Goal: Check status

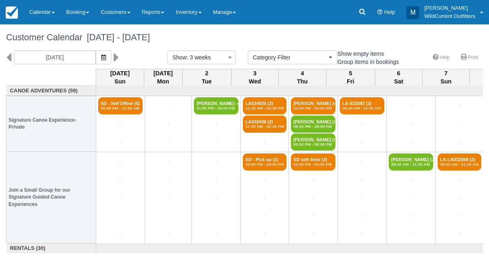
select select
click at [106, 55] on icon "button" at bounding box center [103, 58] width 5 height 6
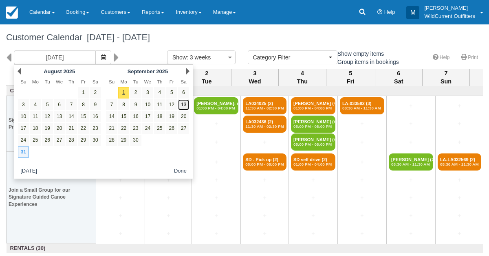
click at [184, 107] on link "13" at bounding box center [183, 104] width 11 height 11
type input "09/13/25"
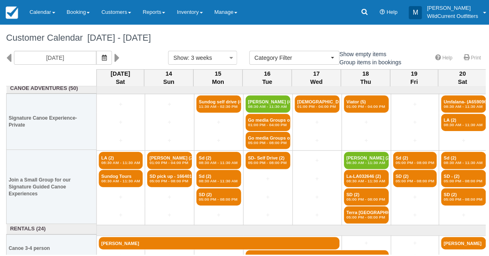
scroll to position [2, 0]
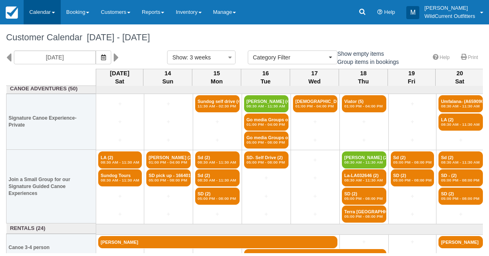
click at [38, 15] on link "Calendar" at bounding box center [42, 12] width 37 height 24
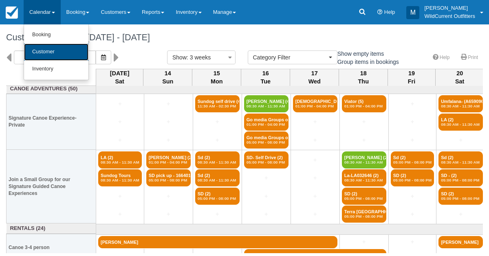
click at [35, 60] on link "Customer" at bounding box center [56, 52] width 64 height 17
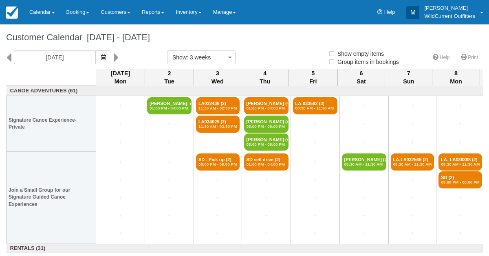
select select
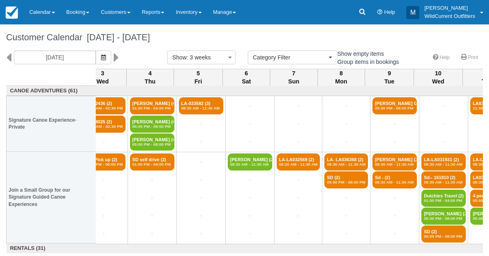
scroll to position [0, 115]
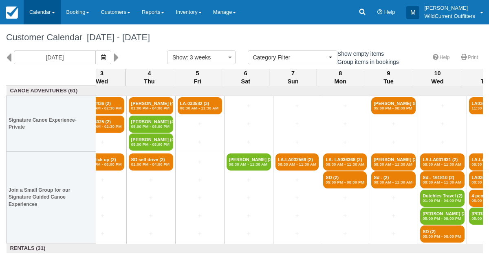
click at [39, 8] on link "Calendar" at bounding box center [42, 12] width 37 height 24
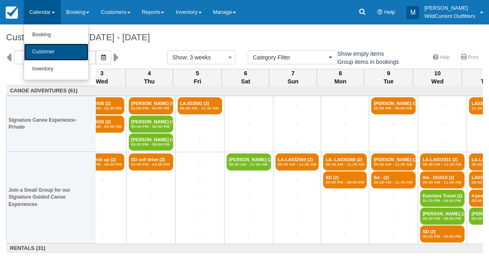
click at [40, 48] on link "Customer" at bounding box center [56, 52] width 64 height 17
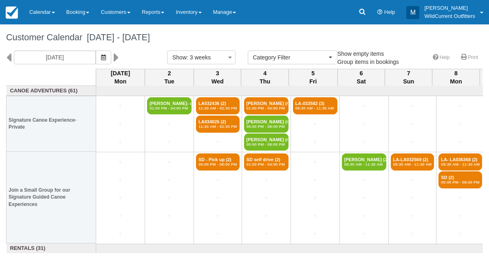
select select
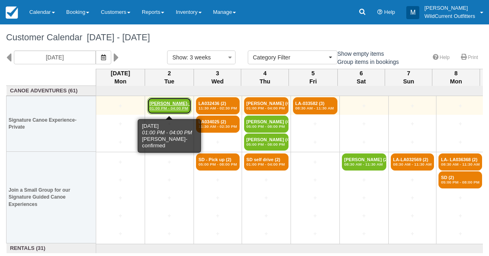
click at [172, 110] on em "01:00 PM - 04:00 PM" at bounding box center [170, 108] width 40 height 5
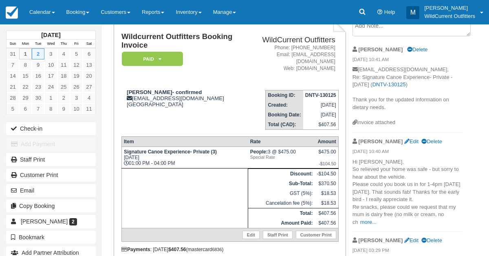
scroll to position [55, 0]
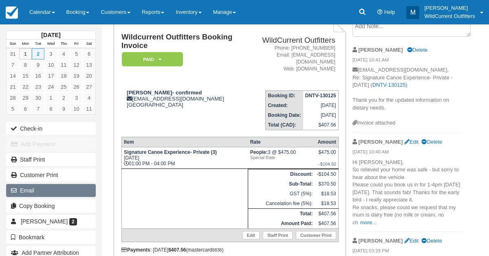
click at [38, 191] on button "Email" at bounding box center [51, 190] width 90 height 13
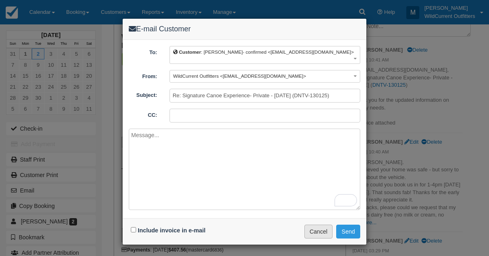
click at [322, 225] on button "Cancel" at bounding box center [319, 232] width 29 height 14
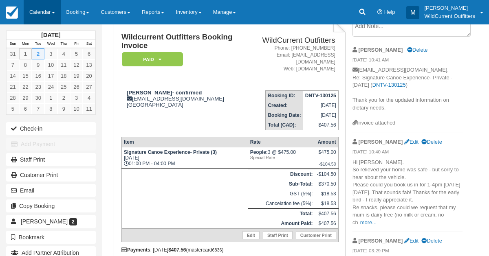
click at [31, 10] on link "Calendar" at bounding box center [42, 12] width 37 height 24
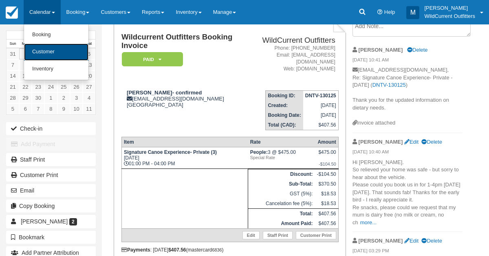
click at [45, 57] on link "Customer" at bounding box center [56, 52] width 64 height 17
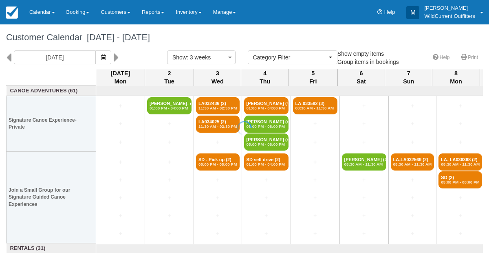
select select
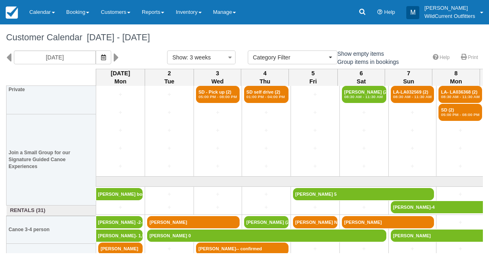
scroll to position [96, 0]
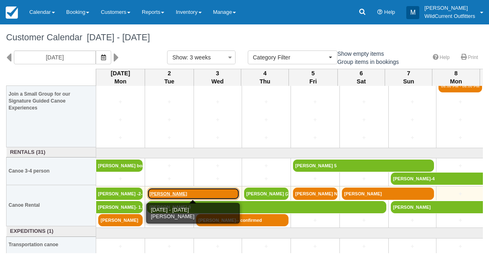
click at [175, 188] on link "[PERSON_NAME]" at bounding box center [193, 194] width 93 height 12
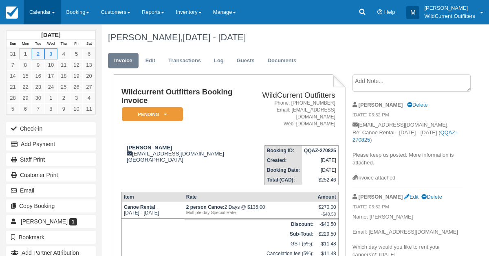
click at [39, 17] on link "Calendar" at bounding box center [42, 12] width 37 height 24
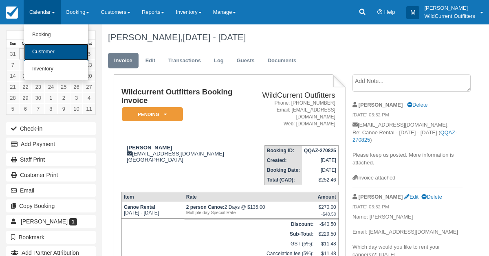
click at [38, 53] on link "Customer" at bounding box center [56, 52] width 64 height 17
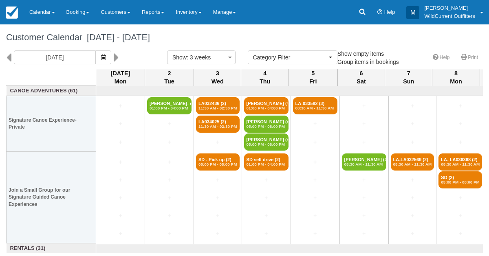
select select
